Goal: Task Accomplishment & Management: Use online tool/utility

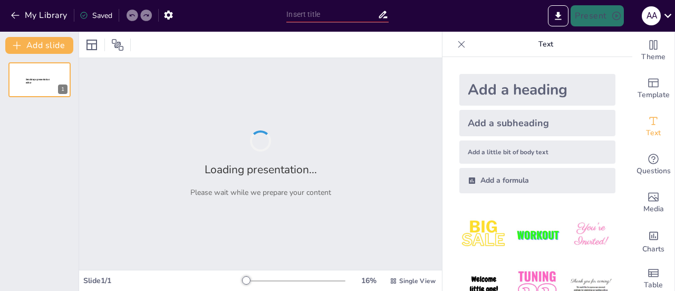
type input "Panduan Lengkap Appetizer Panas: Resep dan Presentasi"
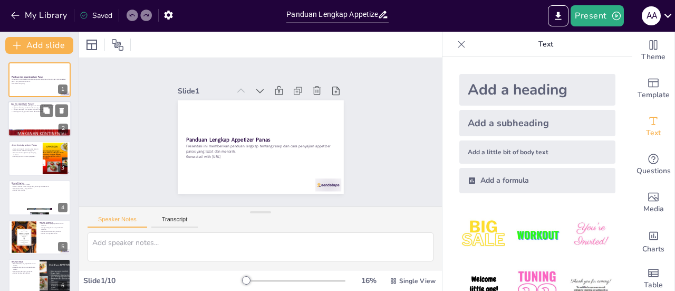
click at [20, 121] on div at bounding box center [39, 119] width 63 height 36
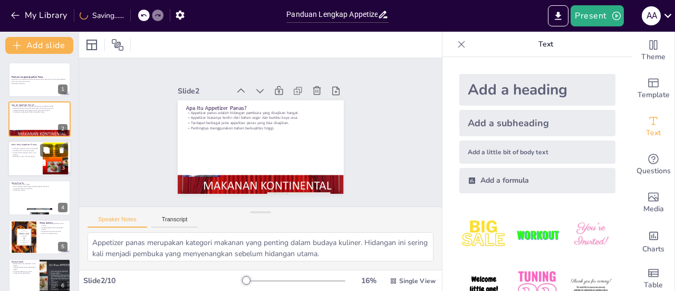
click at [33, 159] on div at bounding box center [39, 158] width 63 height 36
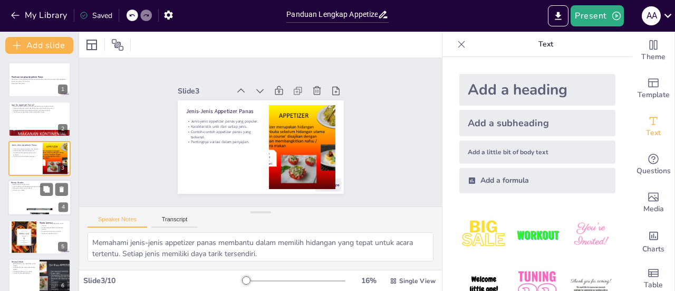
click at [31, 200] on div at bounding box center [39, 197] width 63 height 36
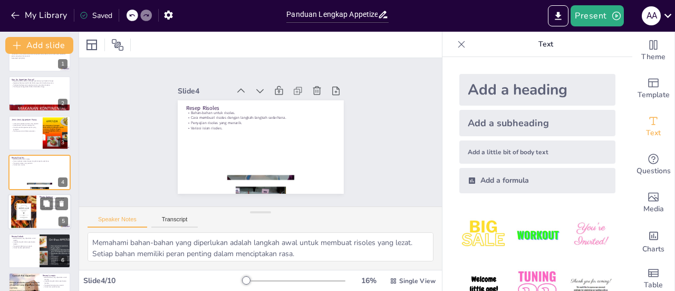
click at [36, 217] on div at bounding box center [23, 212] width 25 height 36
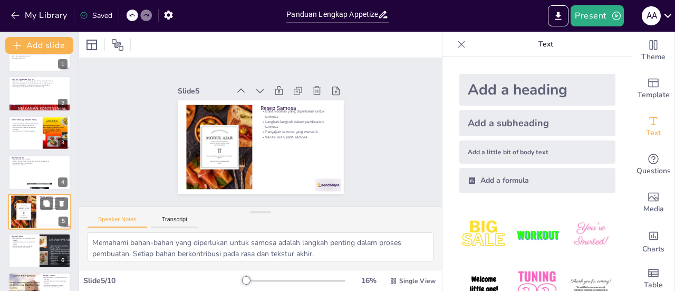
scroll to position [64, 0]
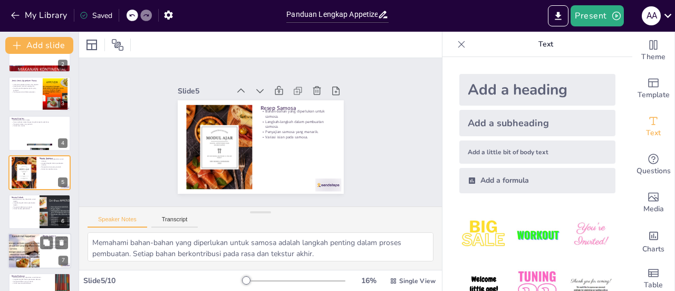
click at [34, 214] on div at bounding box center [39, 211] width 62 height 35
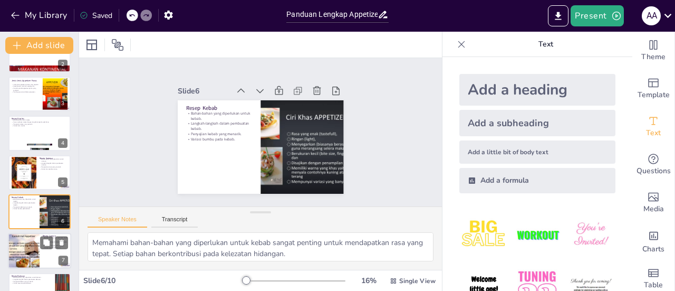
scroll to position [103, 0]
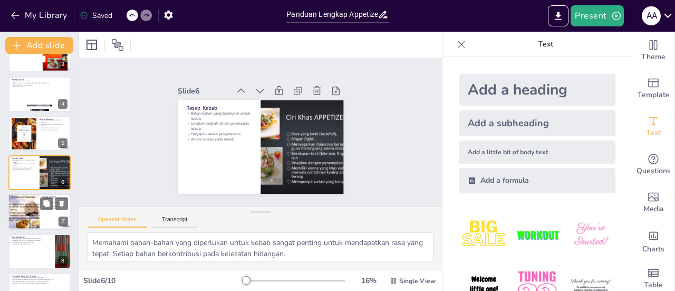
click at [20, 212] on div at bounding box center [23, 212] width 47 height 36
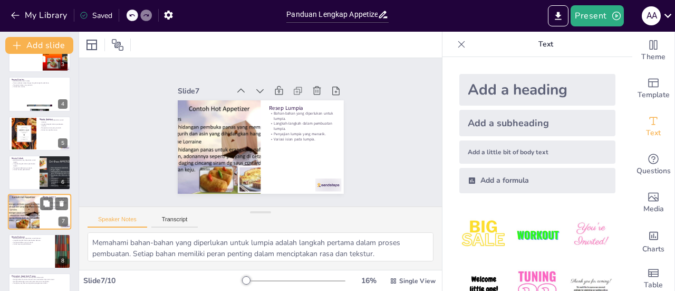
scroll to position [142, 0]
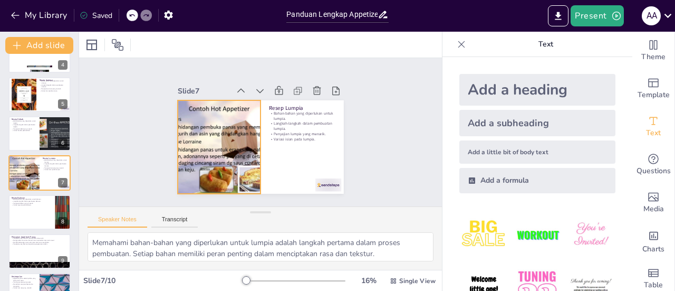
click at [212, 157] on div at bounding box center [216, 133] width 147 height 127
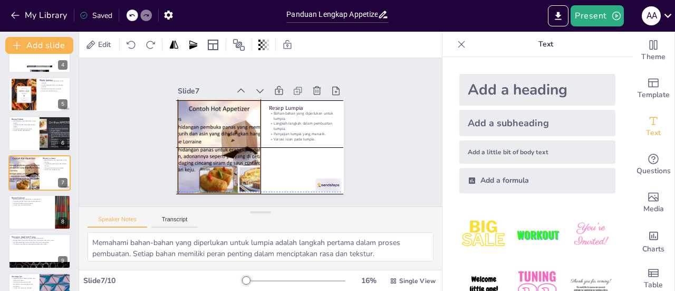
click at [214, 144] on div at bounding box center [217, 143] width 133 height 106
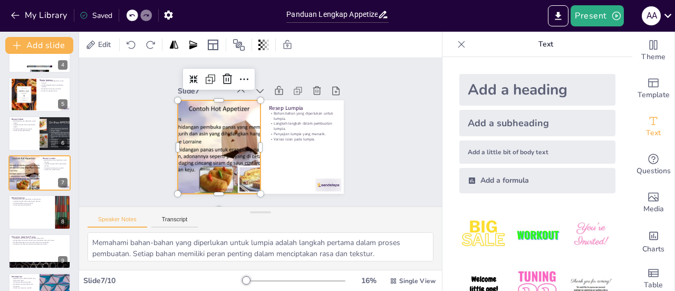
click at [209, 123] on div at bounding box center [217, 143] width 133 height 106
click at [212, 127] on div at bounding box center [217, 129] width 152 height 136
click at [212, 127] on div at bounding box center [217, 143] width 133 height 106
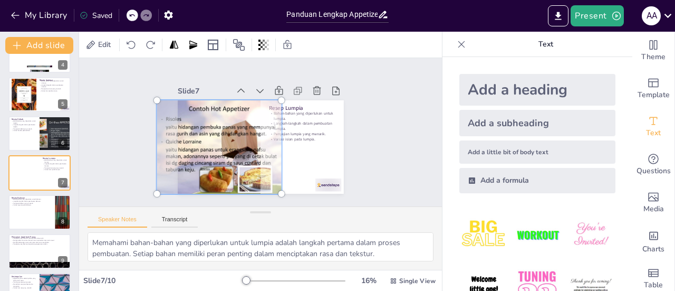
click at [209, 123] on div at bounding box center [217, 138] width 156 height 132
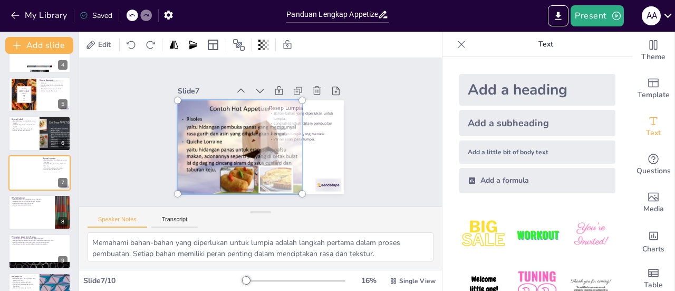
drag, startPoint x: 208, startPoint y: 128, endPoint x: 236, endPoint y: 129, distance: 28.5
click at [236, 129] on div at bounding box center [237, 142] width 156 height 132
click at [362, 151] on div "Slide 1 Panduan Lengkap Appetizer Panas Presentasi ini memberikan panduan lengk…" at bounding box center [261, 132] width 246 height 167
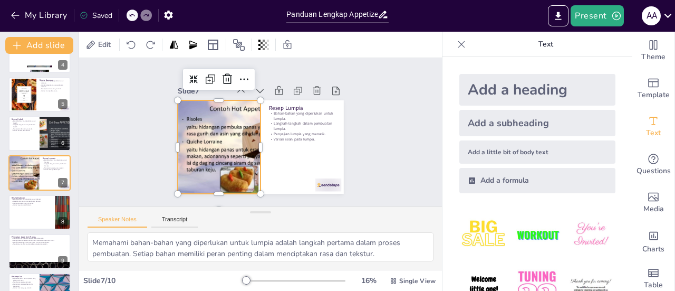
click at [221, 154] on div at bounding box center [237, 142] width 141 height 117
click at [223, 147] on div at bounding box center [237, 145] width 133 height 106
click at [223, 129] on div at bounding box center [237, 142] width 141 height 117
click at [223, 121] on div at bounding box center [237, 145] width 133 height 106
click at [228, 127] on div at bounding box center [235, 139] width 147 height 127
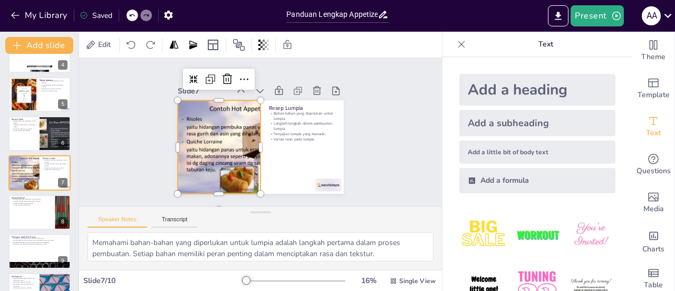
click at [228, 127] on div at bounding box center [236, 137] width 152 height 136
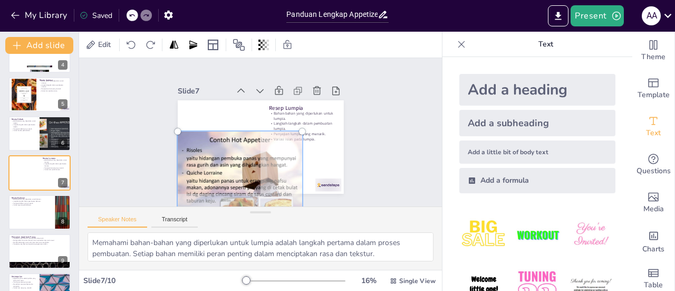
click at [290, 94] on div "Slide 7 Resep Lumpia Bahan-bahan yang diperlukan untuk lumpia. Langkah-langkah …" at bounding box center [259, 138] width 185 height 142
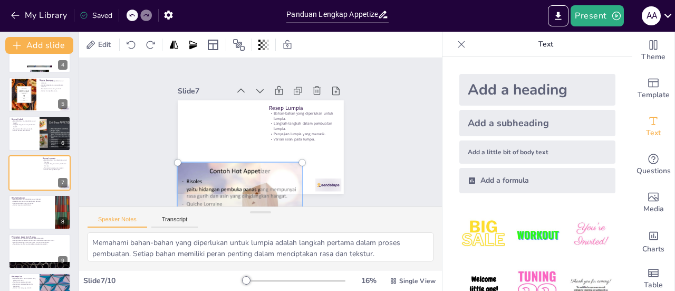
click at [289, 125] on div "Resep Lumpia Bahan-bahan yang diperlukan untuk lumpia. Langkah-langkah dalam pe…" at bounding box center [258, 147] width 182 height 126
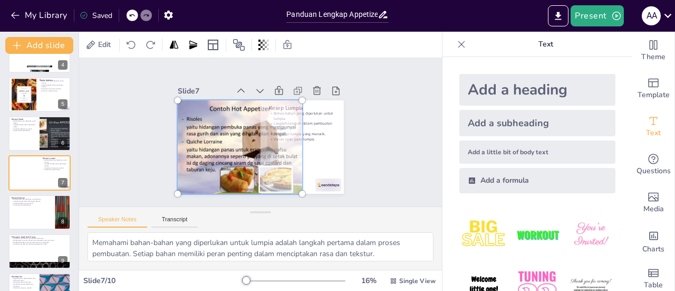
drag, startPoint x: 218, startPoint y: 186, endPoint x: 218, endPoint y: 153, distance: 32.7
click at [218, 153] on div at bounding box center [239, 145] width 148 height 120
click at [296, 133] on div at bounding box center [239, 145] width 148 height 120
drag, startPoint x: 293, startPoint y: 189, endPoint x: 269, endPoint y: 176, distance: 27.4
click at [269, 176] on div at bounding box center [237, 145] width 133 height 106
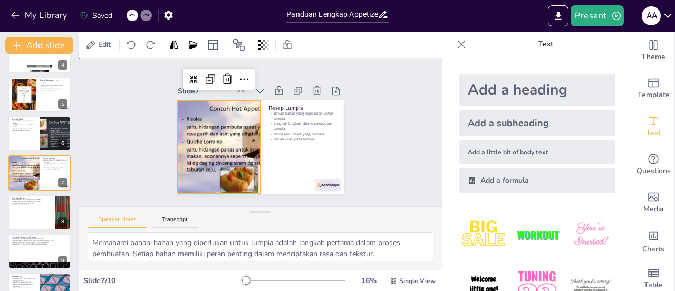
click at [368, 139] on div "Slide 1 Panduan Lengkap Appetizer Panas Presentasi ini memberikan panduan lengk…" at bounding box center [260, 132] width 391 height 253
click at [221, 152] on div at bounding box center [235, 131] width 156 height 149
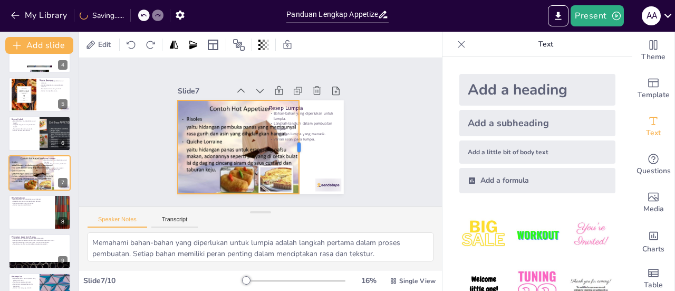
drag, startPoint x: 252, startPoint y: 140, endPoint x: 291, endPoint y: 153, distance: 40.9
click at [291, 153] on div "Resep Lumpia Bahan-bahan yang diperlukan untuk lumpia. Langkah-langkah dalam pe…" at bounding box center [258, 147] width 175 height 110
click at [352, 151] on div "Slide 1 Panduan Lengkap Appetizer Panas Presentasi ini memberikan panduan lengk…" at bounding box center [261, 132] width 246 height 167
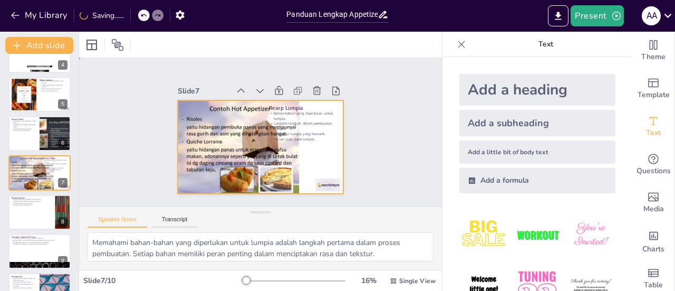
click at [326, 154] on div at bounding box center [258, 147] width 175 height 110
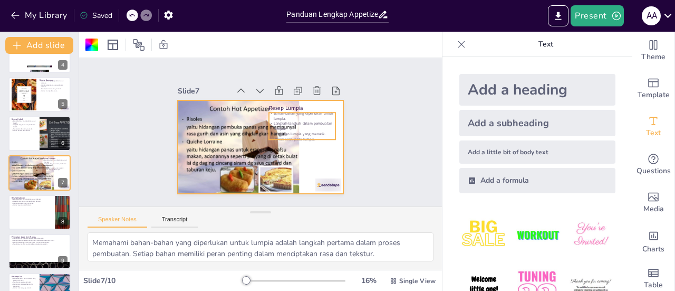
click at [305, 133] on p "Penyajian lumpia yang menarik." at bounding box center [301, 142] width 66 height 19
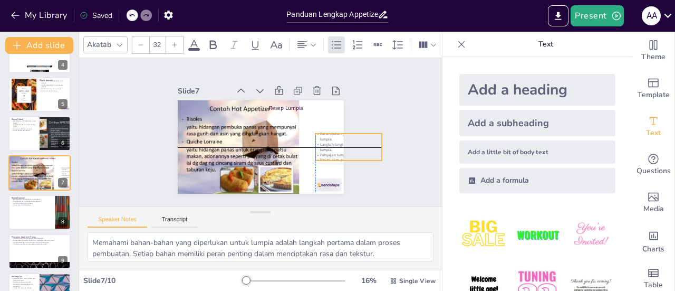
drag, startPoint x: 305, startPoint y: 127, endPoint x: 351, endPoint y: 150, distance: 51.9
click at [351, 150] on div "Slide 1 Panduan Lengkap Appetizer Panas Presentasi ini memberikan panduan lengk…" at bounding box center [260, 132] width 237 height 146
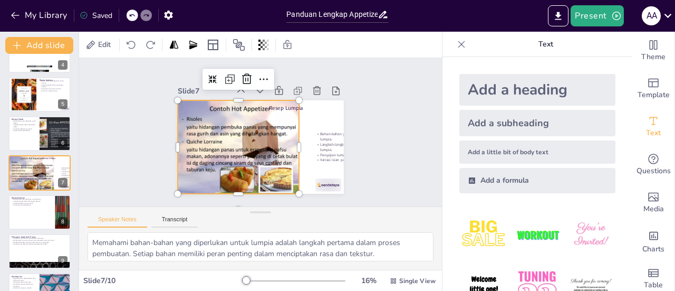
click at [281, 109] on div at bounding box center [237, 142] width 141 height 117
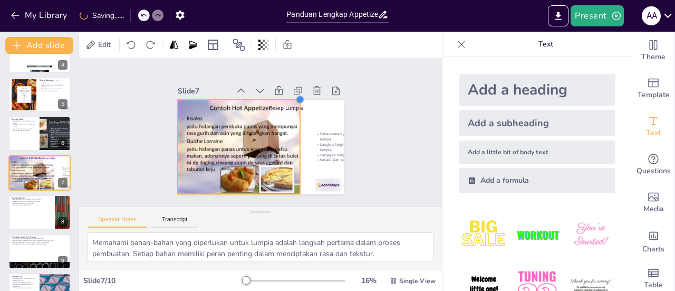
drag, startPoint x: 290, startPoint y: 96, endPoint x: 291, endPoint y: 104, distance: 7.5
click at [291, 104] on div "Resep Lumpia Bahan-bahan yang diperlukan untuk lumpia. Langkah-langkah dalam pe…" at bounding box center [254, 145] width 189 height 153
drag, startPoint x: 293, startPoint y: 140, endPoint x: 296, endPoint y: 145, distance: 5.7
click at [296, 145] on div at bounding box center [305, 151] width 18 height 94
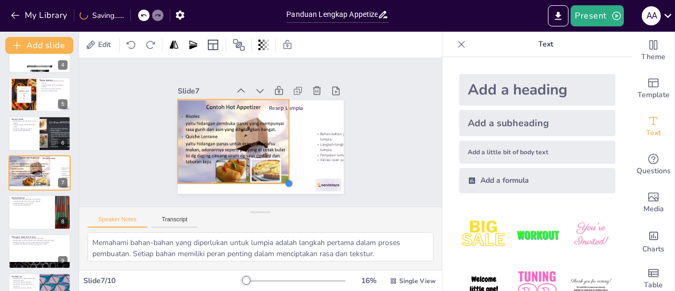
drag, startPoint x: 294, startPoint y: 188, endPoint x: 275, endPoint y: 178, distance: 21.7
click at [275, 178] on div "Resep Lumpia Bahan-bahan yang diperlukan untuk lumpia. Langkah-langkah dalam pe…" at bounding box center [258, 147] width 182 height 126
click at [237, 105] on div at bounding box center [232, 138] width 120 height 95
click at [235, 104] on div at bounding box center [232, 135] width 127 height 105
click at [234, 103] on div at bounding box center [232, 135] width 127 height 105
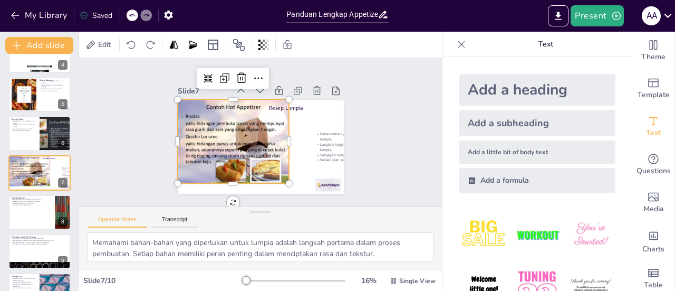
click at [234, 103] on div at bounding box center [232, 138] width 120 height 95
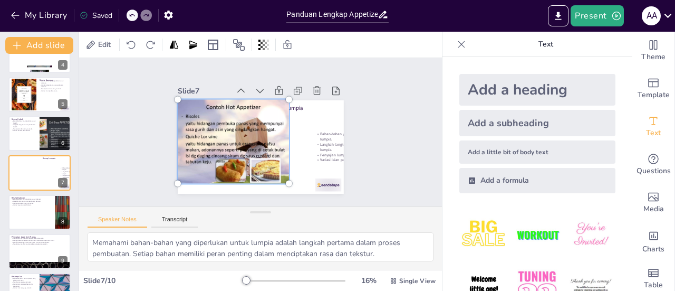
click at [286, 107] on div at bounding box center [232, 138] width 133 height 109
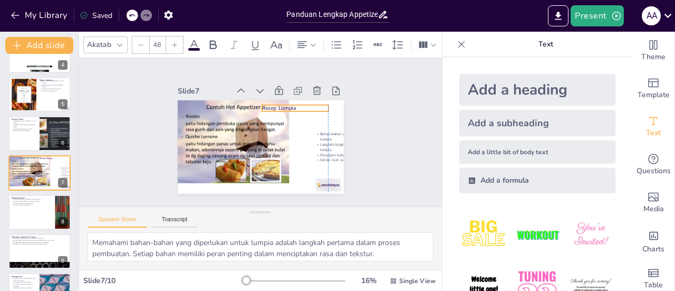
drag, startPoint x: 291, startPoint y: 103, endPoint x: 281, endPoint y: 103, distance: 10.0
click at [281, 104] on p "Resep Lumpia" at bounding box center [297, 111] width 67 height 15
click at [347, 112] on div "Slide 1 Panduan Lengkap Appetizer Panas Presentasi ini memberikan panduan lengk…" at bounding box center [261, 132] width 246 height 167
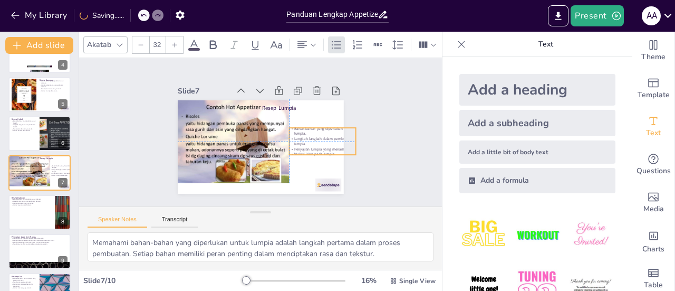
drag, startPoint x: 325, startPoint y: 144, endPoint x: 297, endPoint y: 137, distance: 28.4
click at [297, 139] on p "Langkah-langkah dalam pembuatan lumpia." at bounding box center [320, 147] width 67 height 17
click at [376, 154] on div "Slide 1 Panduan Lengkap Appetizer Panas Presentasi ini memberikan panduan lengk…" at bounding box center [259, 132] width 385 height 220
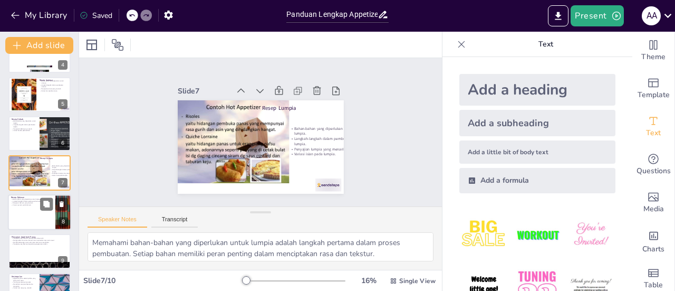
click at [28, 206] on div at bounding box center [39, 212] width 63 height 36
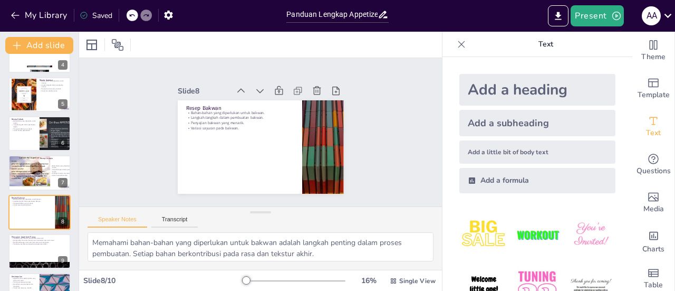
scroll to position [168, 0]
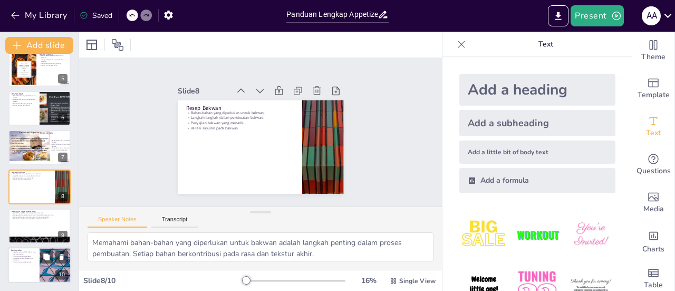
click at [16, 254] on p "Appetizer panas adalah pilihan yang baik untuk acara." at bounding box center [23, 253] width 25 height 4
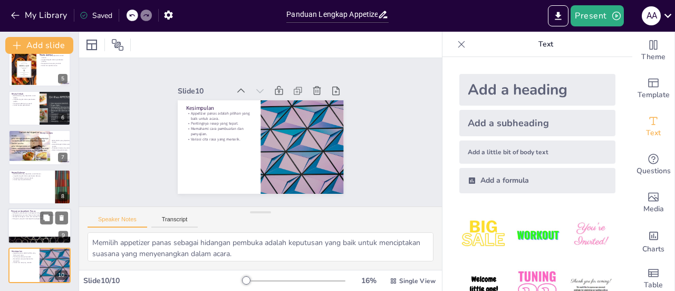
click at [18, 220] on div at bounding box center [39, 226] width 63 height 36
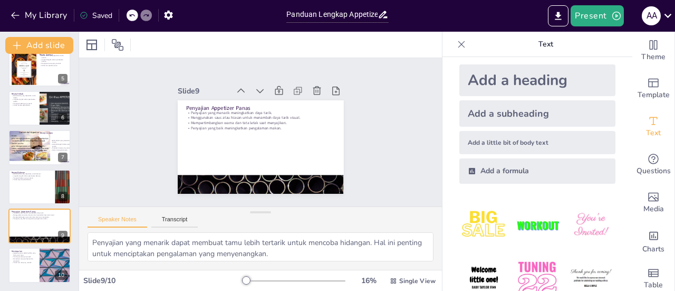
scroll to position [0, 0]
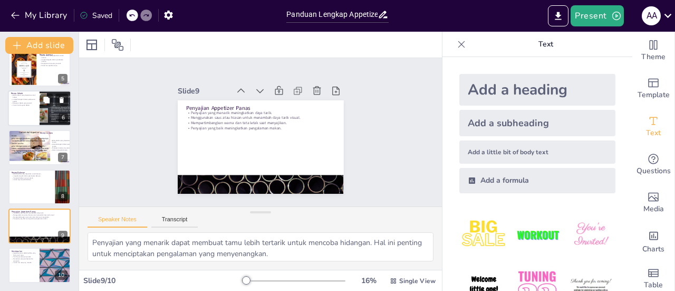
click at [22, 110] on div at bounding box center [39, 108] width 63 height 36
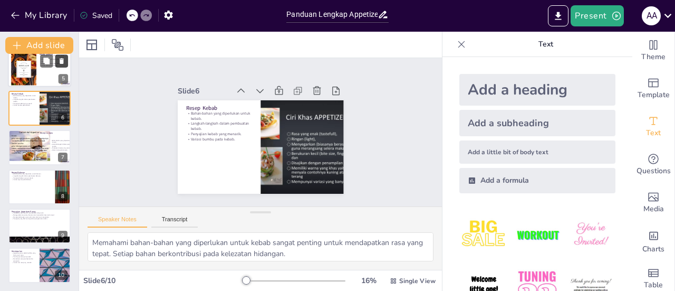
scroll to position [103, 0]
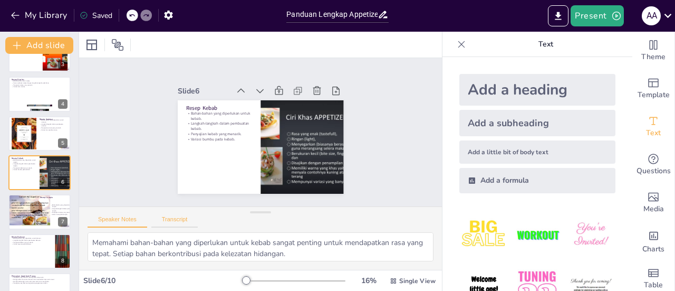
click at [24, 262] on div at bounding box center [39, 251] width 62 height 35
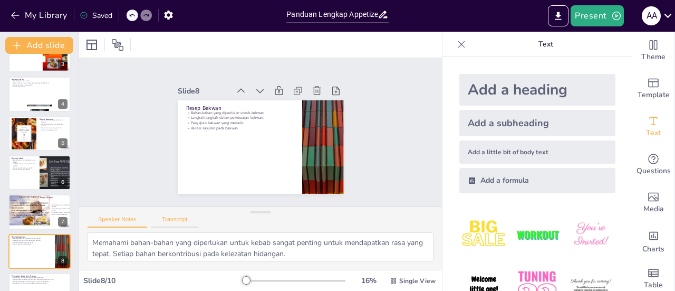
type textarea "Memahami bahan-bahan yang diperlukan untuk bakwan adalah langkah penting dalam …"
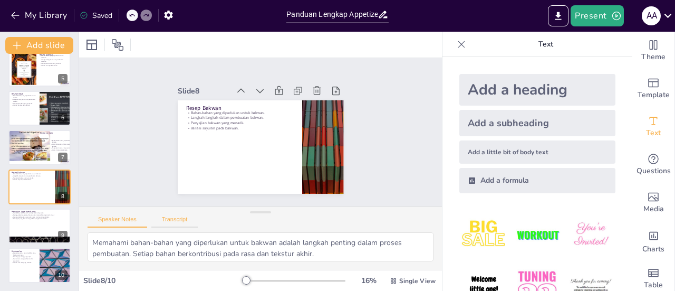
click at [173, 220] on button "Transcript" at bounding box center [174, 222] width 47 height 12
click at [111, 222] on button "Speaker Notes" at bounding box center [118, 222] width 60 height 12
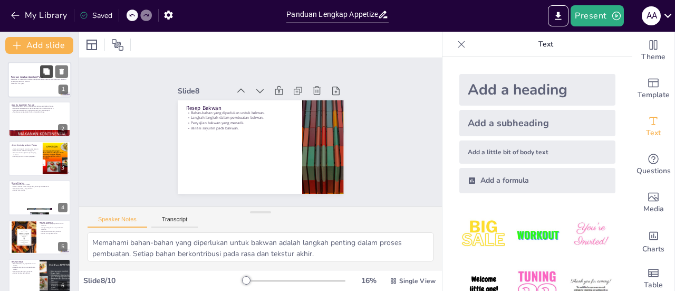
click at [43, 78] on button at bounding box center [46, 71] width 13 height 13
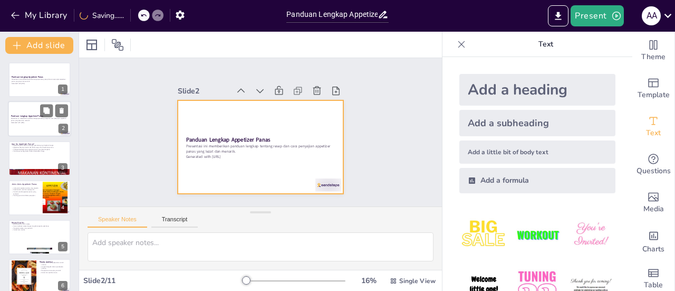
click at [29, 124] on div at bounding box center [39, 119] width 63 height 36
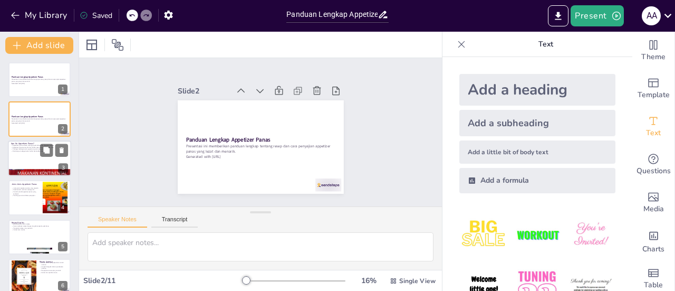
click at [30, 152] on div at bounding box center [39, 158] width 63 height 36
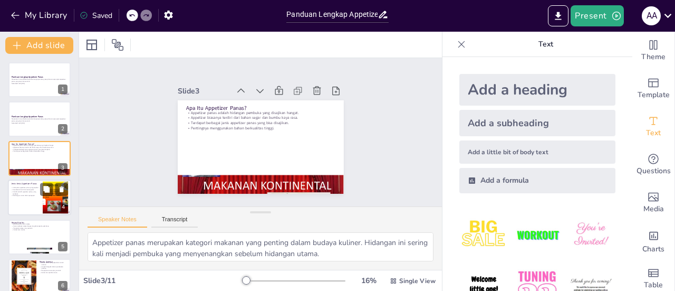
click at [25, 188] on p "Jenis-jenis appetizer panas yang populer." at bounding box center [25, 188] width 28 height 2
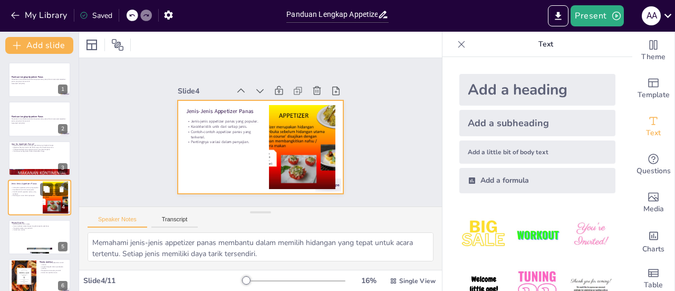
scroll to position [25, 0]
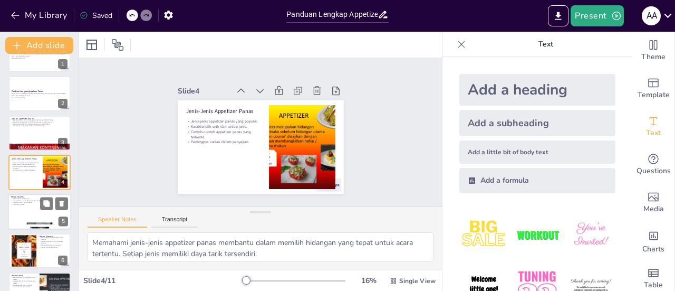
click at [12, 210] on div at bounding box center [39, 212] width 63 height 36
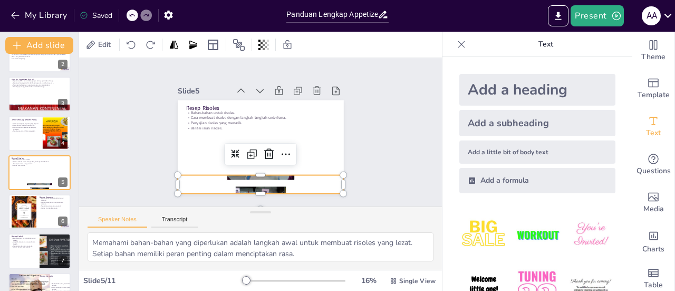
click at [270, 172] on div at bounding box center [218, 163] width 276 height 264
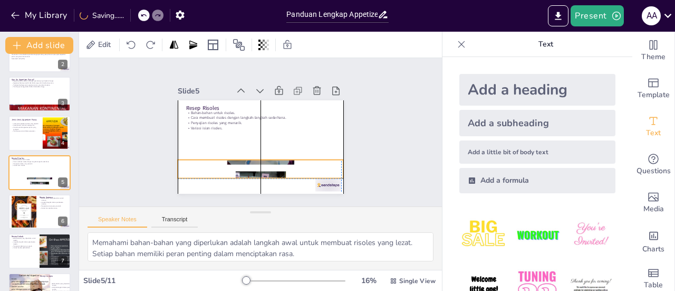
drag, startPoint x: 270, startPoint y: 172, endPoint x: 270, endPoint y: 158, distance: 14.2
click at [270, 158] on div at bounding box center [256, 168] width 188 height 237
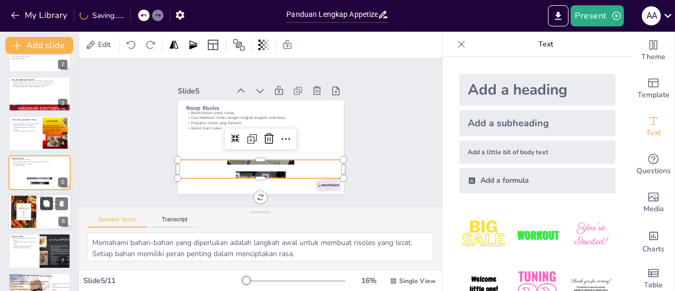
click at [48, 208] on button at bounding box center [46, 203] width 13 height 13
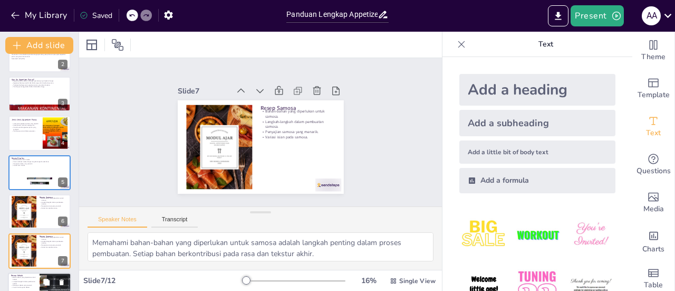
scroll to position [142, 0]
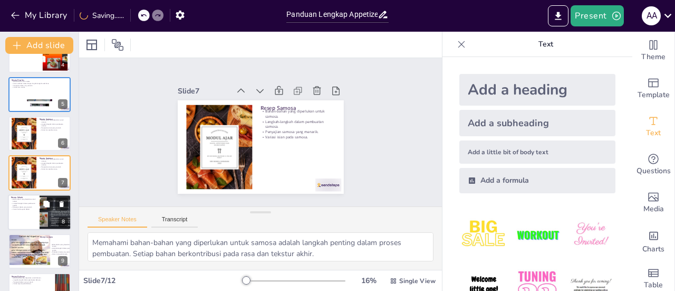
click at [20, 218] on div at bounding box center [39, 212] width 63 height 36
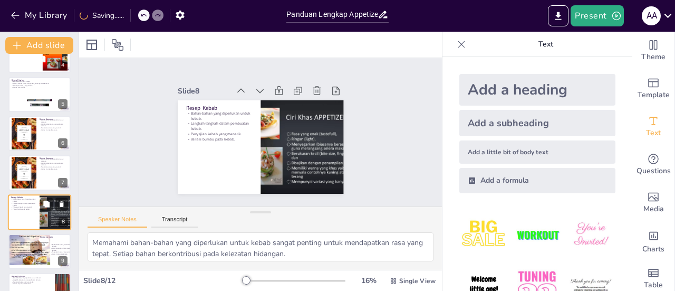
scroll to position [182, 0]
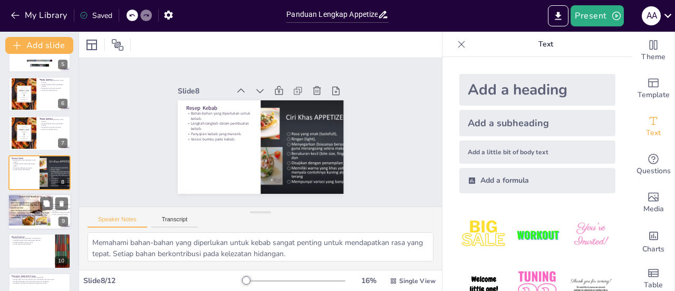
click at [35, 212] on div at bounding box center [29, 210] width 43 height 32
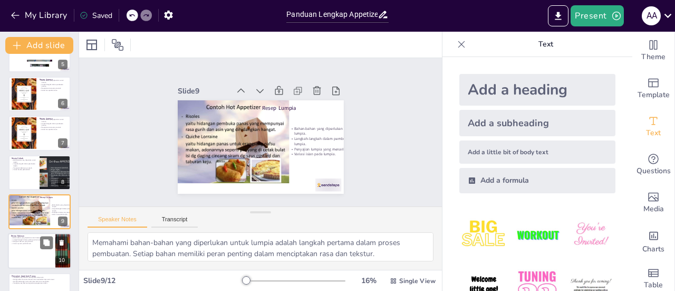
scroll to position [221, 0]
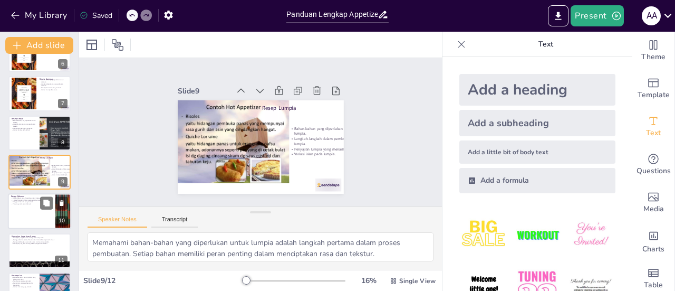
click at [24, 224] on div at bounding box center [39, 212] width 63 height 36
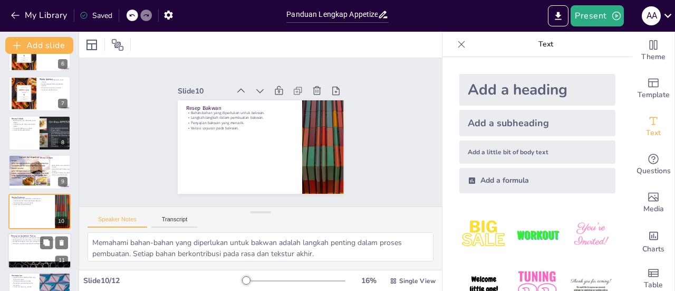
scroll to position [246, 0]
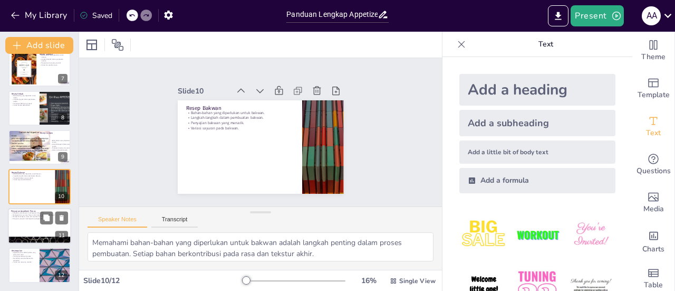
click at [23, 229] on div at bounding box center [39, 226] width 63 height 36
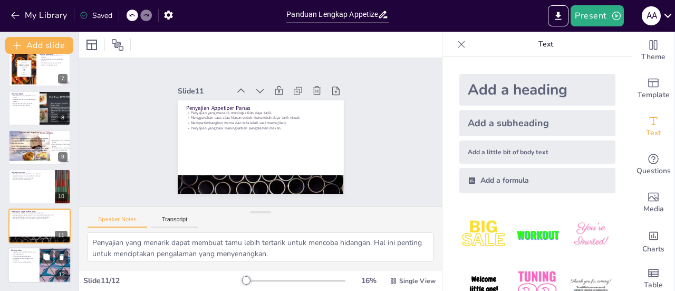
click at [24, 267] on div at bounding box center [39, 265] width 63 height 36
type textarea "Memilih appetizer panas sebagai hidangan pembuka adalah keputusan yang baik unt…"
